Goal: Transaction & Acquisition: Purchase product/service

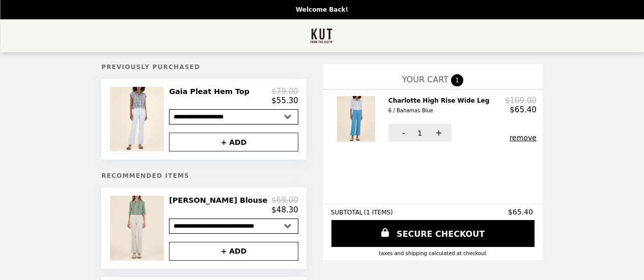
select select "**********"
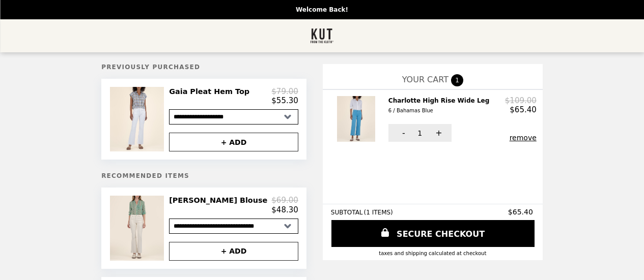
select select "**********"
click at [322, 40] on img "Main" at bounding box center [322, 35] width 24 height 21
